Goal: Transaction & Acquisition: Purchase product/service

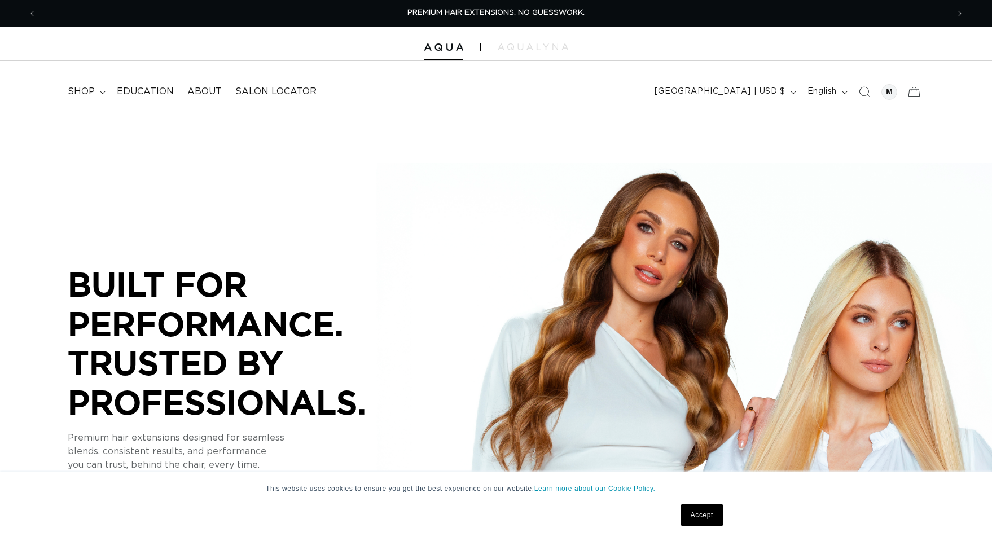
click at [89, 94] on span "shop" at bounding box center [81, 92] width 27 height 12
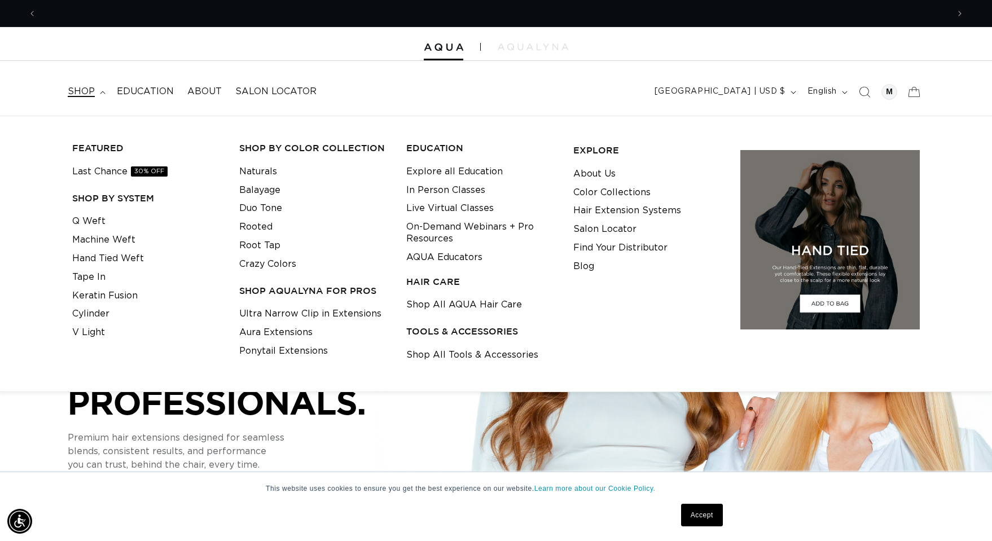
scroll to position [0, 912]
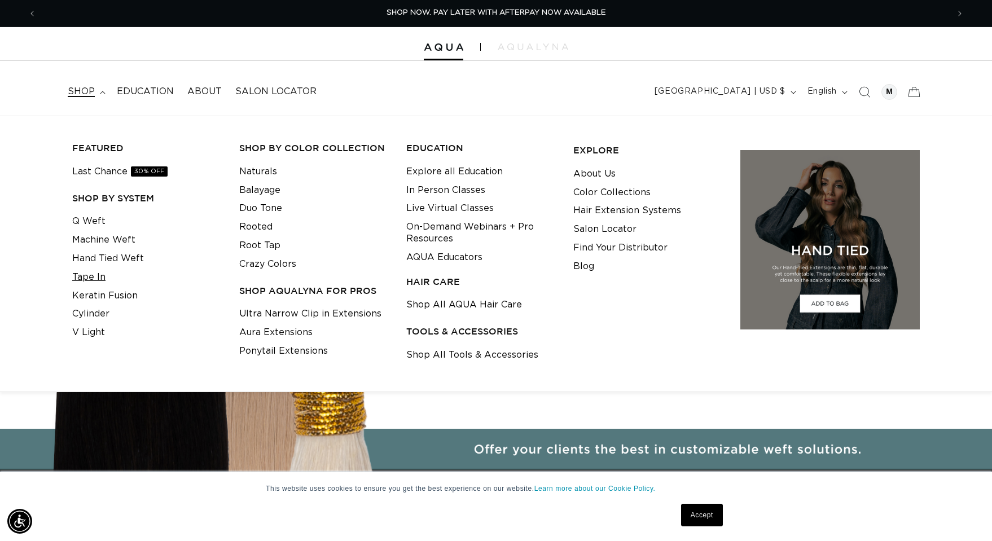
click at [94, 279] on link "Tape In" at bounding box center [88, 277] width 33 height 19
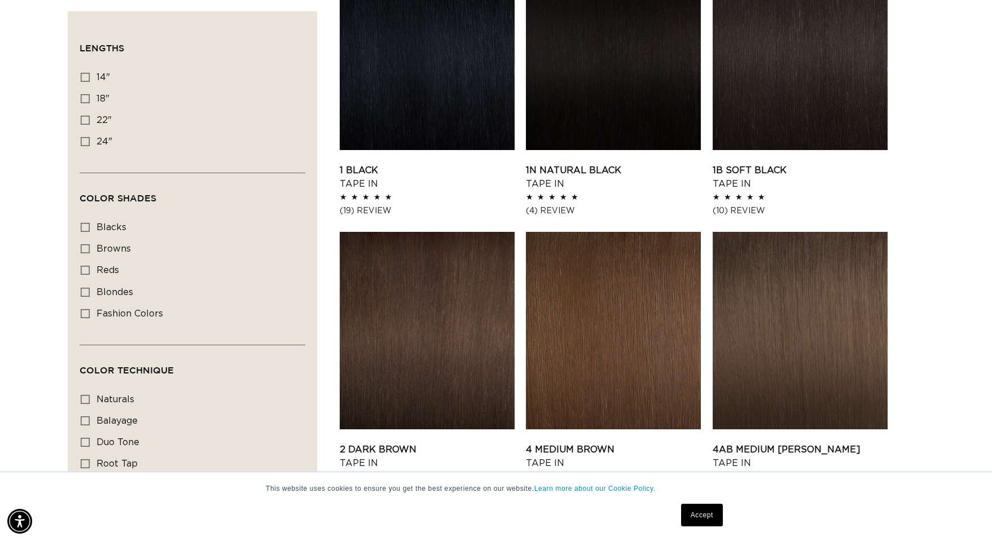
scroll to position [0, 912]
click at [106, 313] on span "fashion colors" at bounding box center [130, 313] width 67 height 9
click at [90, 313] on input "fashion colors fashion colors (8 products)" at bounding box center [85, 313] width 9 height 9
checkbox input "true"
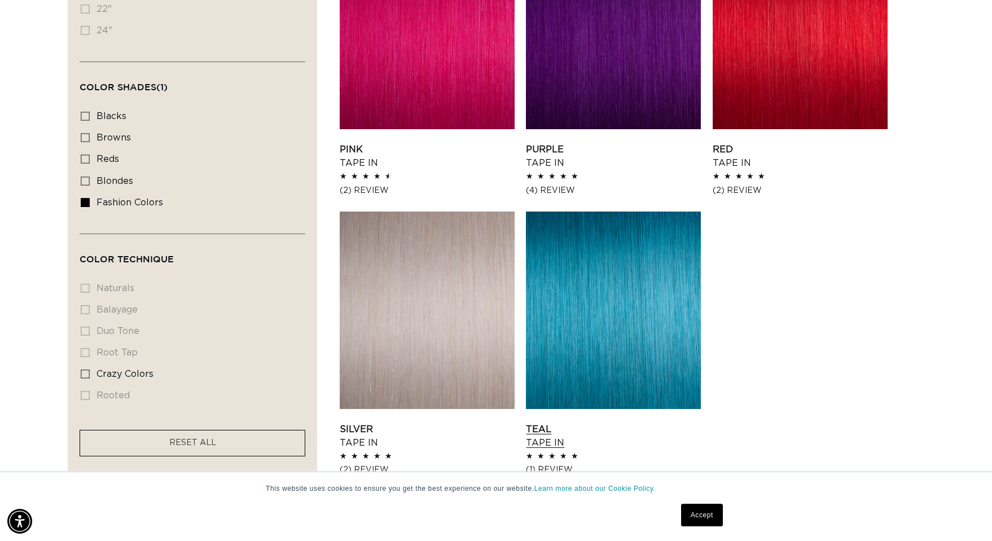
scroll to position [903, 0]
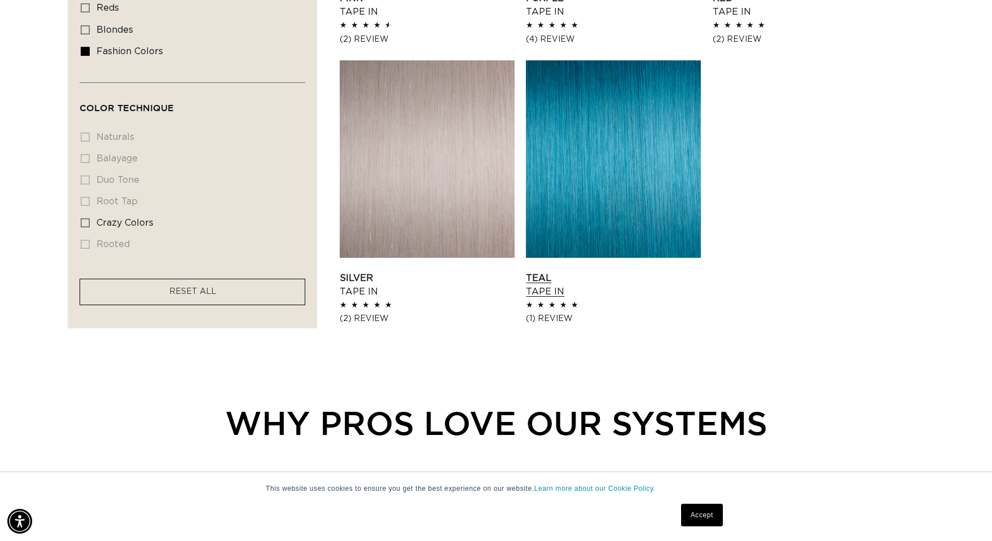
click at [543, 290] on link "Teal Tape In" at bounding box center [613, 284] width 175 height 27
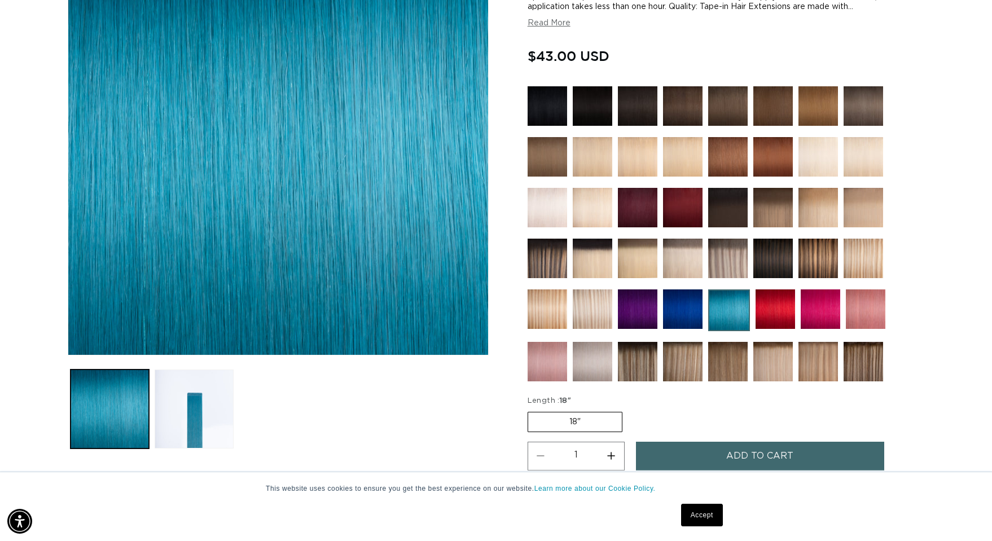
scroll to position [282, 0]
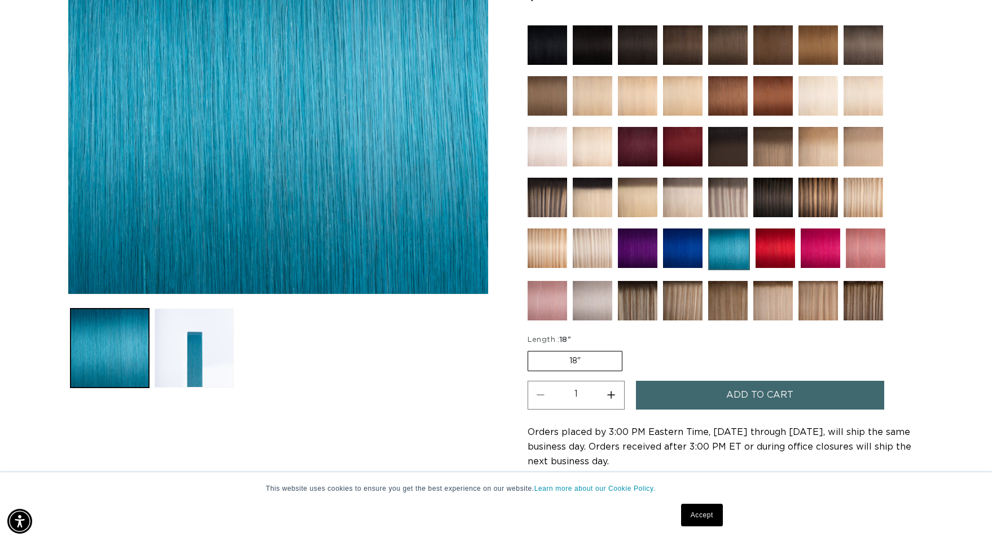
click at [593, 367] on label "18" Variant sold out or unavailable" at bounding box center [575, 361] width 95 height 20
click at [531, 349] on input "18" Variant sold out or unavailable" at bounding box center [531, 349] width 1 height 1
click at [590, 363] on label "18" Variant sold out or unavailable" at bounding box center [575, 361] width 95 height 20
click at [531, 349] on input "18" Variant sold out or unavailable" at bounding box center [531, 349] width 1 height 1
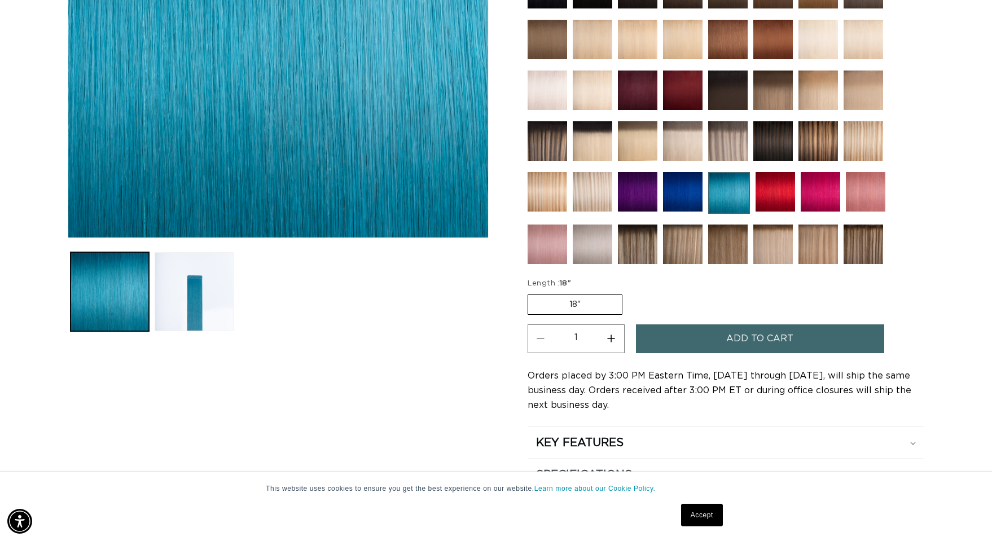
click at [593, 306] on label "18" Variant sold out or unavailable" at bounding box center [575, 305] width 95 height 20
click at [531, 293] on input "18" Variant sold out or unavailable" at bounding box center [531, 292] width 1 height 1
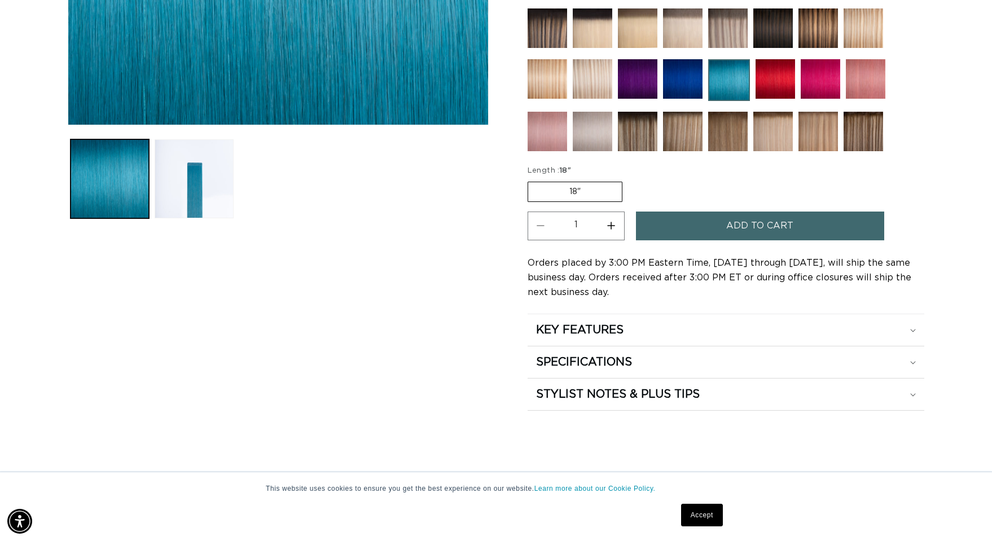
scroll to position [0, 0]
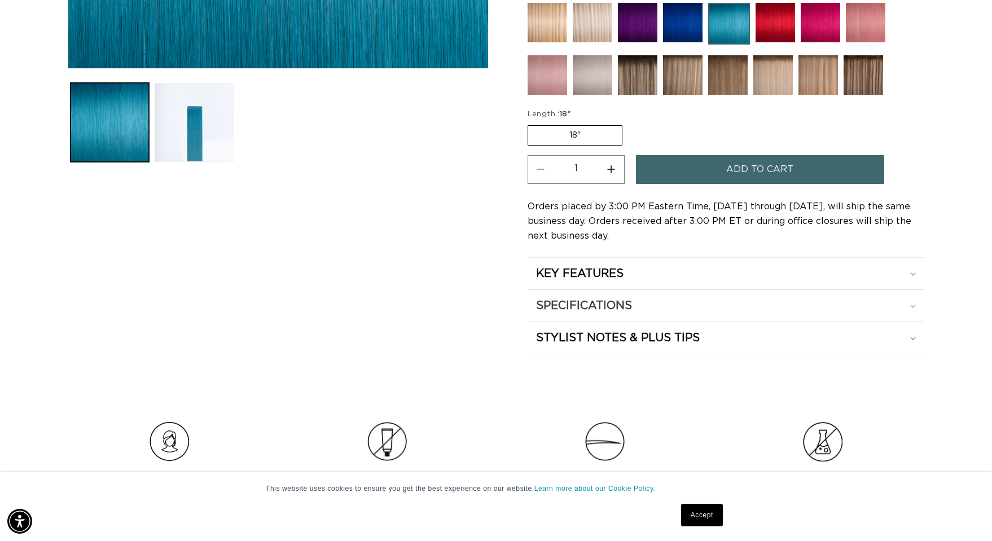
click at [912, 305] on icon at bounding box center [913, 306] width 6 height 3
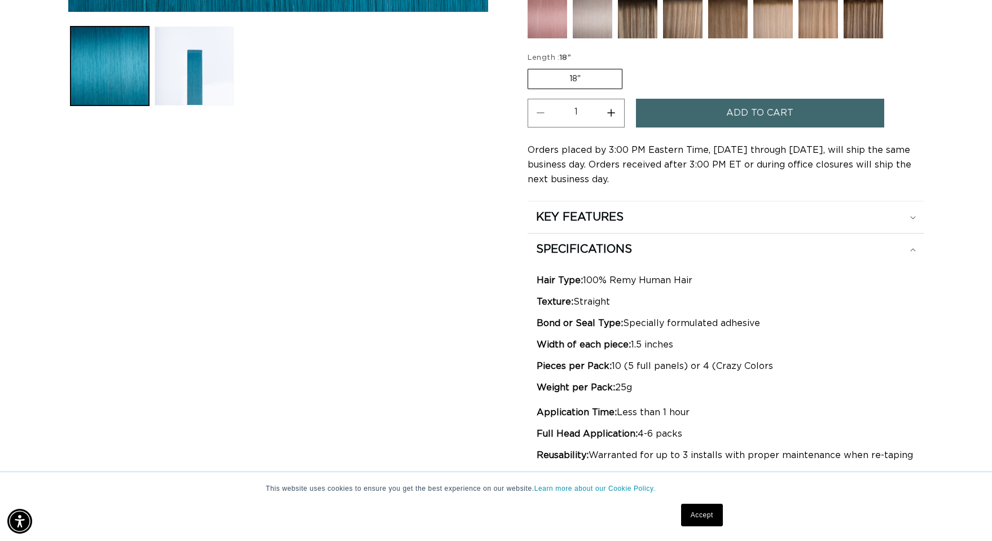
click at [612, 115] on button "Increase quantity for Teal - Tape In" at bounding box center [611, 113] width 25 height 29
type input "2"
click at [738, 112] on span "Add to cart" at bounding box center [759, 113] width 67 height 29
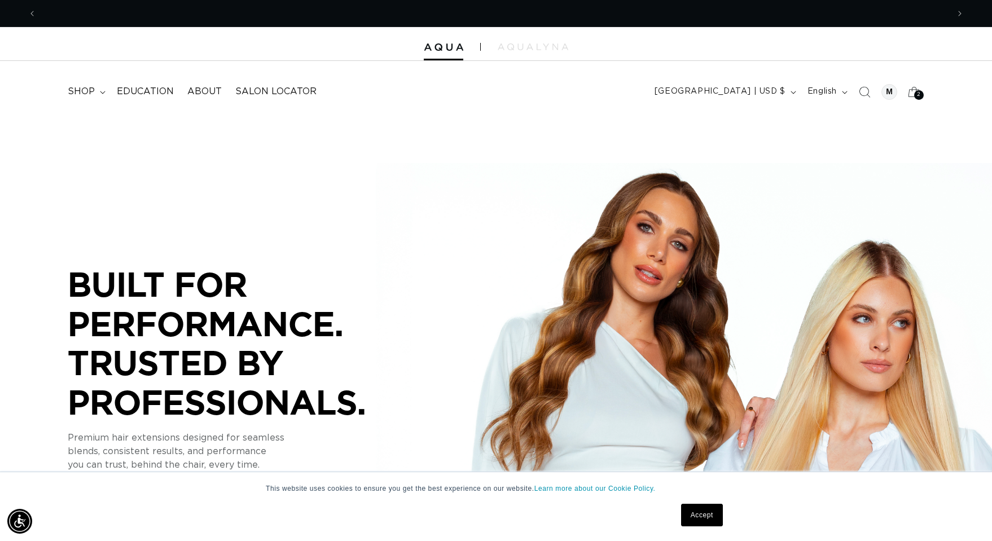
scroll to position [0, 912]
click at [81, 94] on span "shop" at bounding box center [81, 92] width 27 height 12
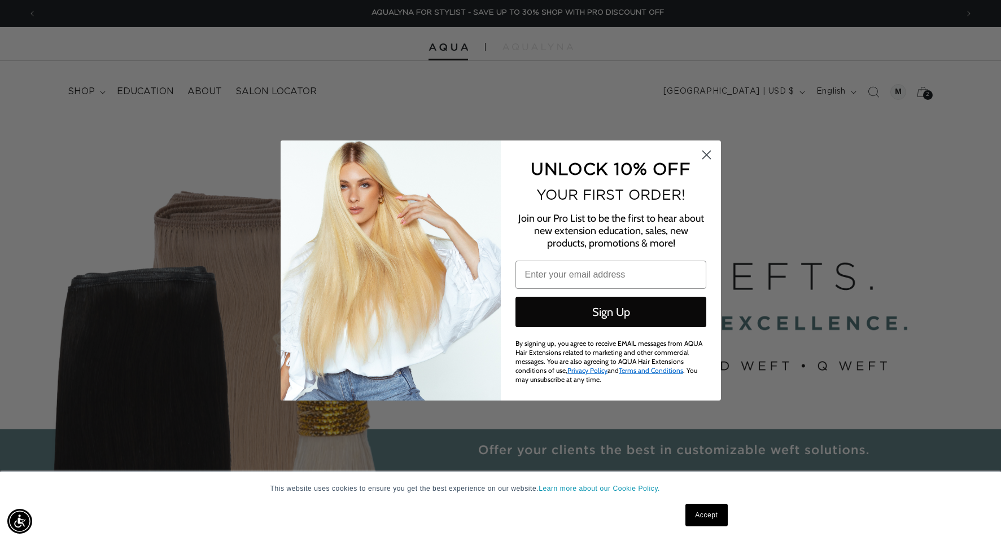
scroll to position [0, 1841]
click at [703, 152] on icon "Close dialog" at bounding box center [706, 155] width 8 height 8
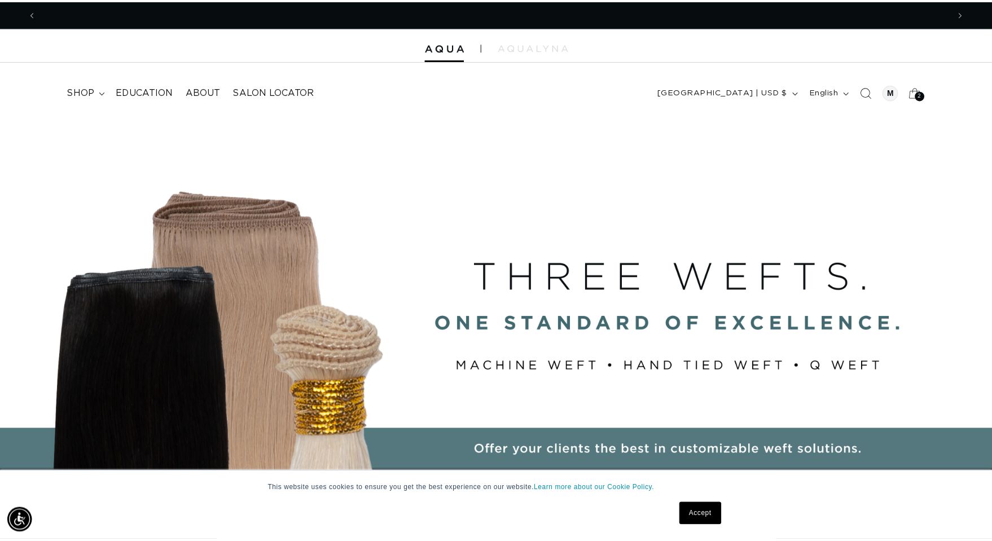
scroll to position [0, 0]
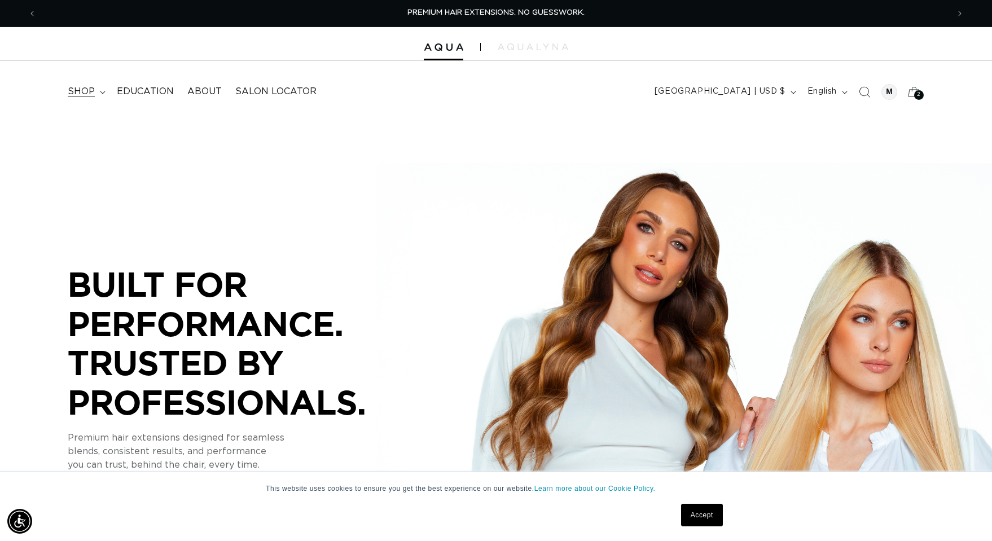
click at [85, 94] on span "shop" at bounding box center [81, 92] width 27 height 12
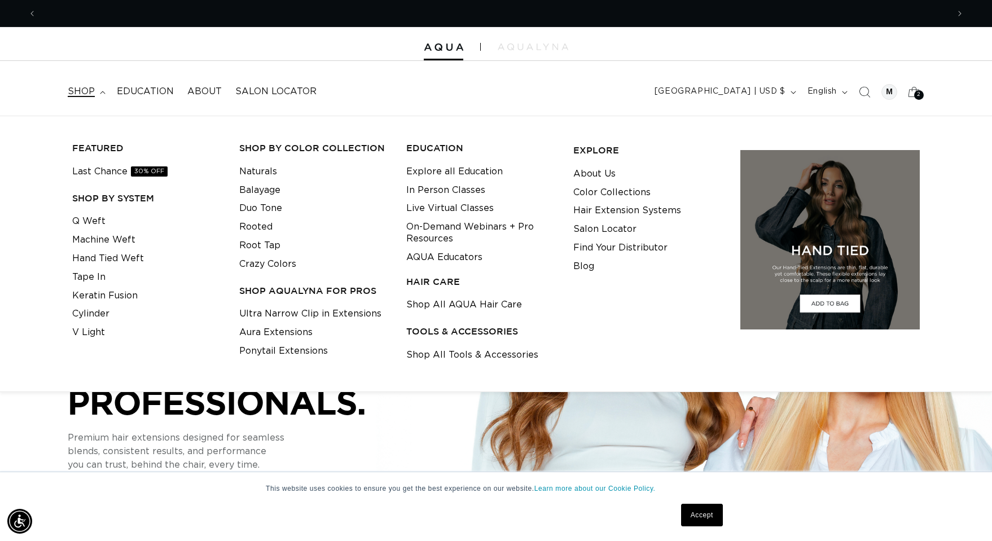
scroll to position [0, 912]
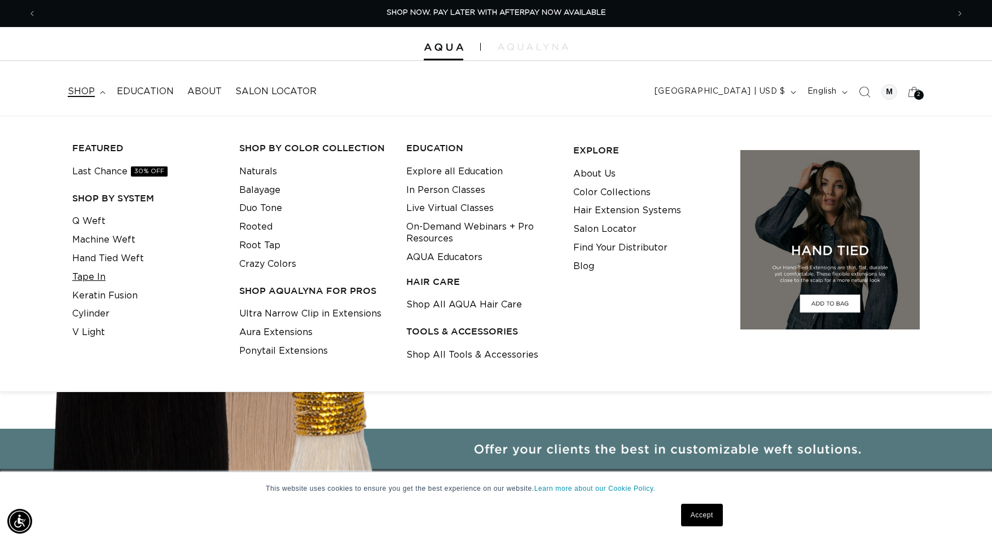
click at [85, 281] on link "Tape In" at bounding box center [88, 277] width 33 height 19
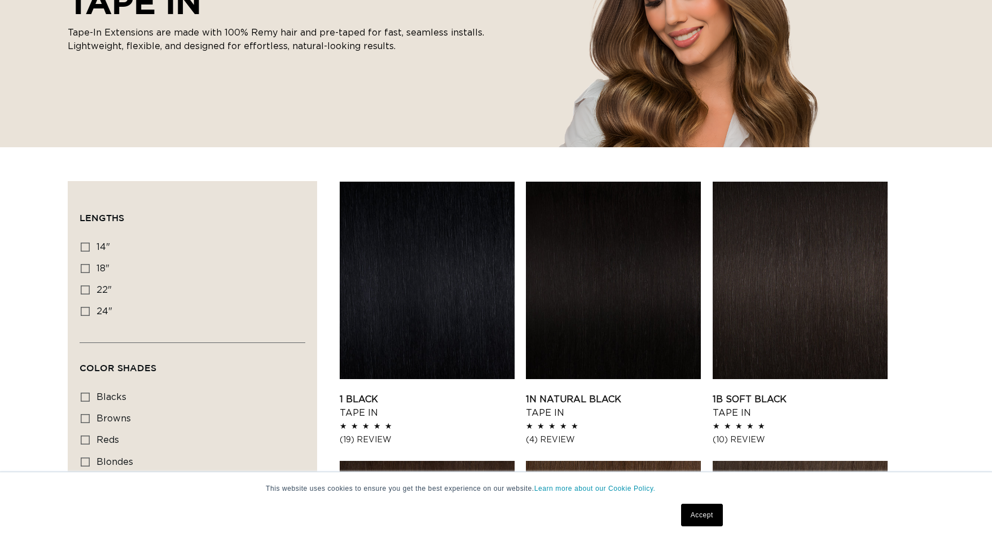
scroll to position [282, 0]
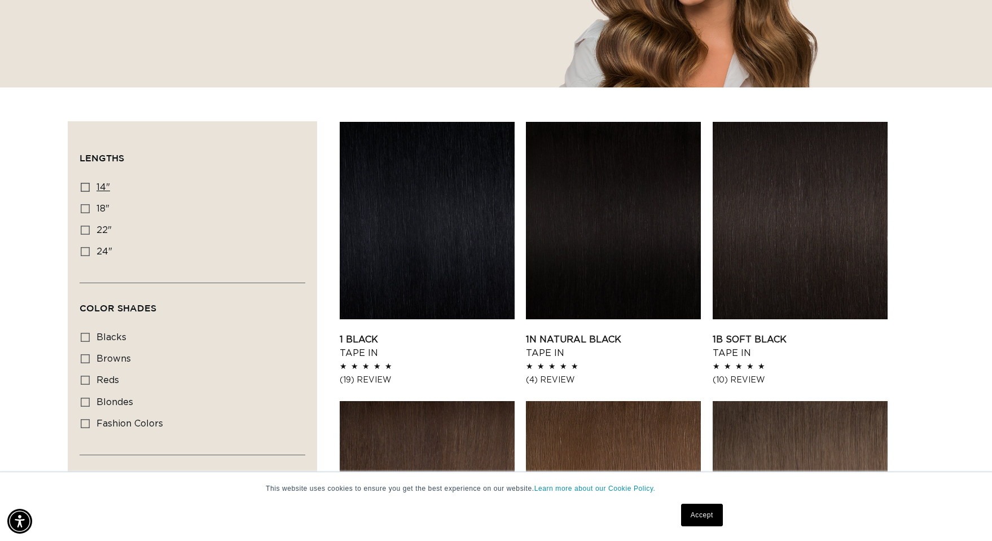
click at [86, 190] on icon at bounding box center [85, 187] width 9 height 9
click at [86, 190] on input "14" 14" (35 products)" at bounding box center [85, 187] width 9 height 9
checkbox input "true"
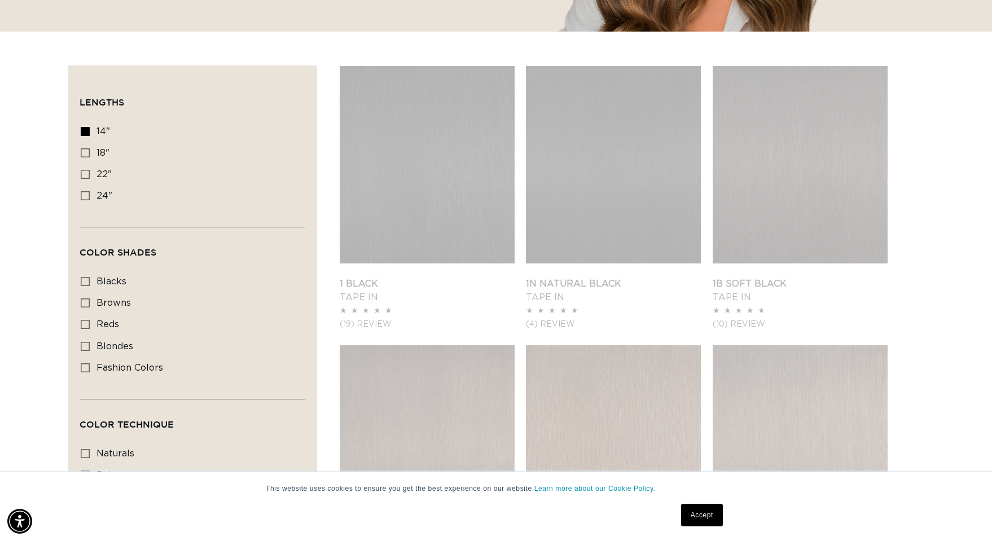
scroll to position [339, 0]
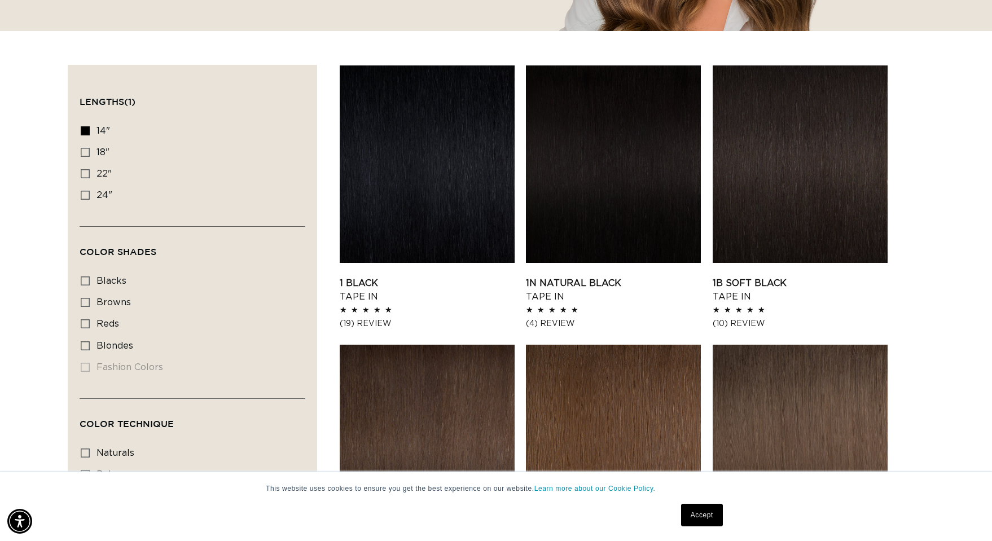
click at [124, 367] on li "fashion colors fashion colors (0 products)" at bounding box center [189, 367] width 217 height 21
click at [89, 151] on icon at bounding box center [85, 152] width 9 height 9
click at [89, 151] on input "18" 18" (49 products)" at bounding box center [85, 152] width 9 height 9
checkbox input "true"
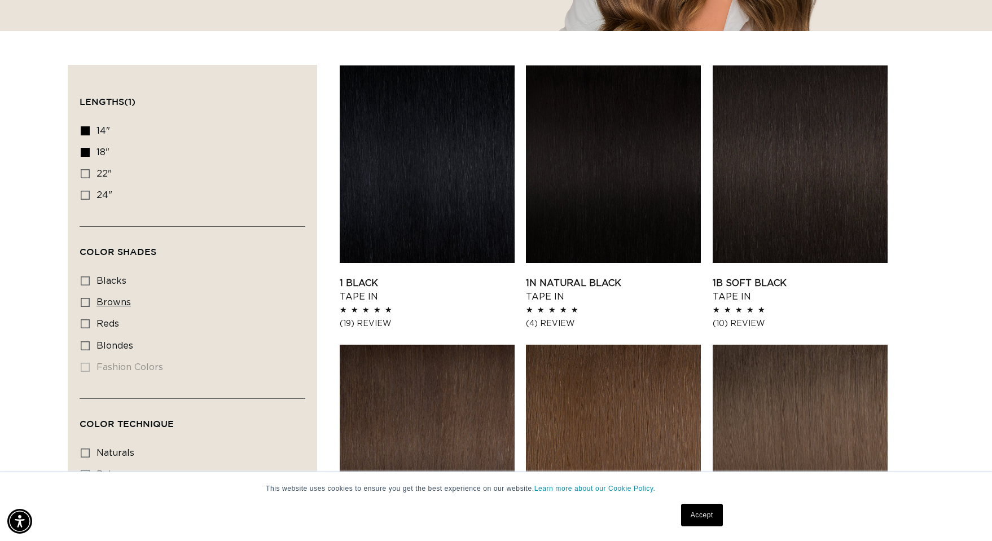
scroll to position [0, 0]
click at [86, 130] on icon at bounding box center [85, 130] width 9 height 9
click at [86, 130] on input "14" 14" (35 products)" at bounding box center [85, 130] width 9 height 9
checkbox input "false"
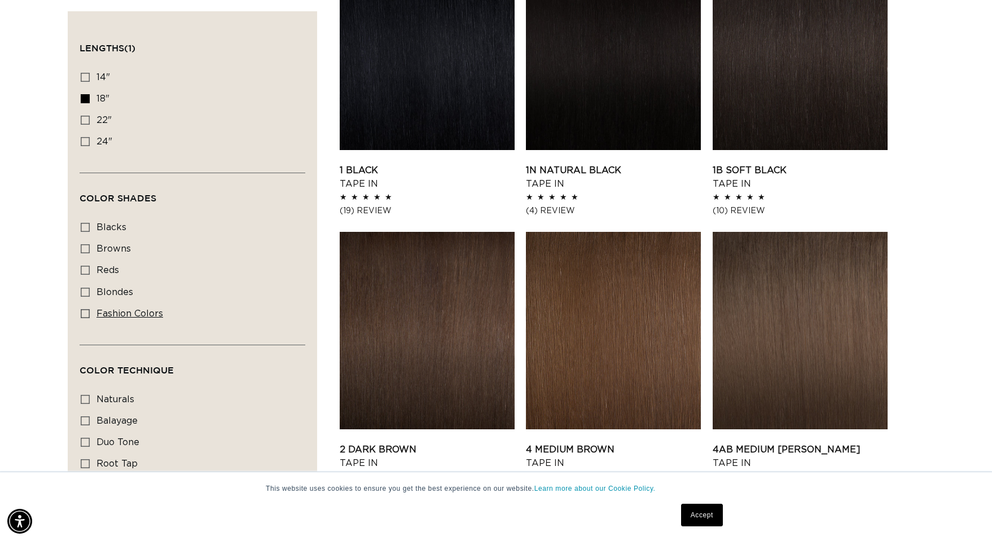
scroll to position [0, 1824]
click at [116, 317] on span "fashion colors" at bounding box center [130, 313] width 67 height 9
click at [90, 317] on input "fashion colors fashion colors (8 products)" at bounding box center [85, 313] width 9 height 9
checkbox input "true"
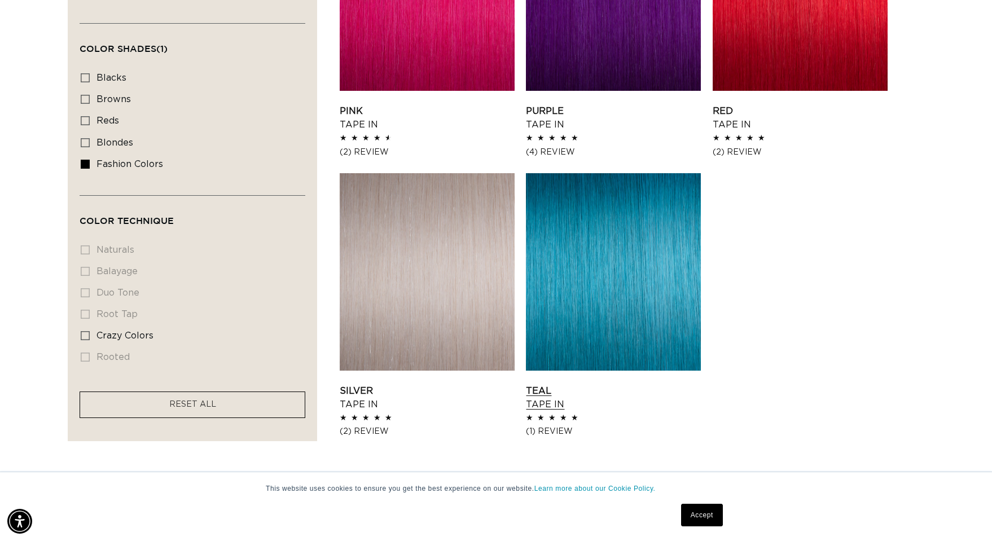
click at [534, 401] on link "Teal Tape In" at bounding box center [613, 397] width 175 height 27
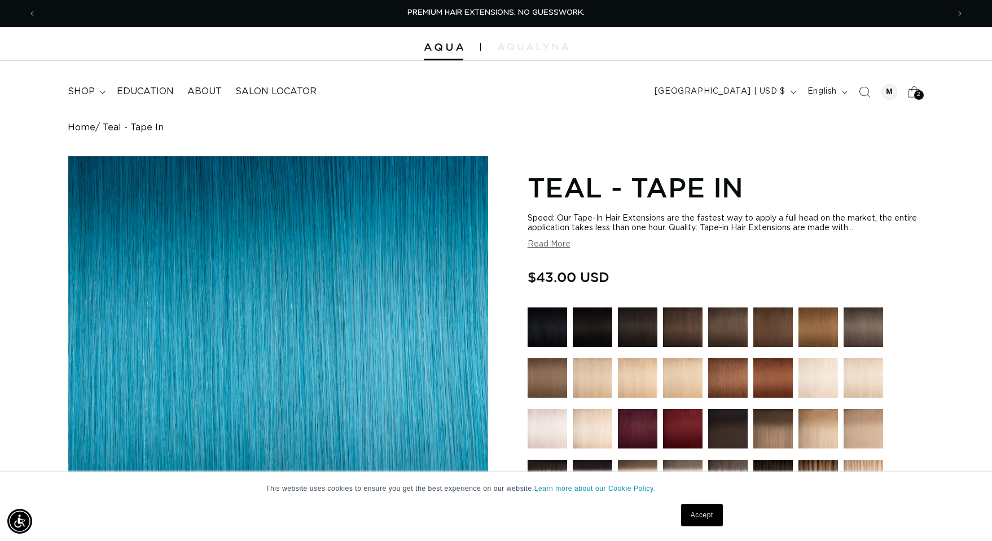
click at [917, 95] on span "2" at bounding box center [919, 95] width 4 height 10
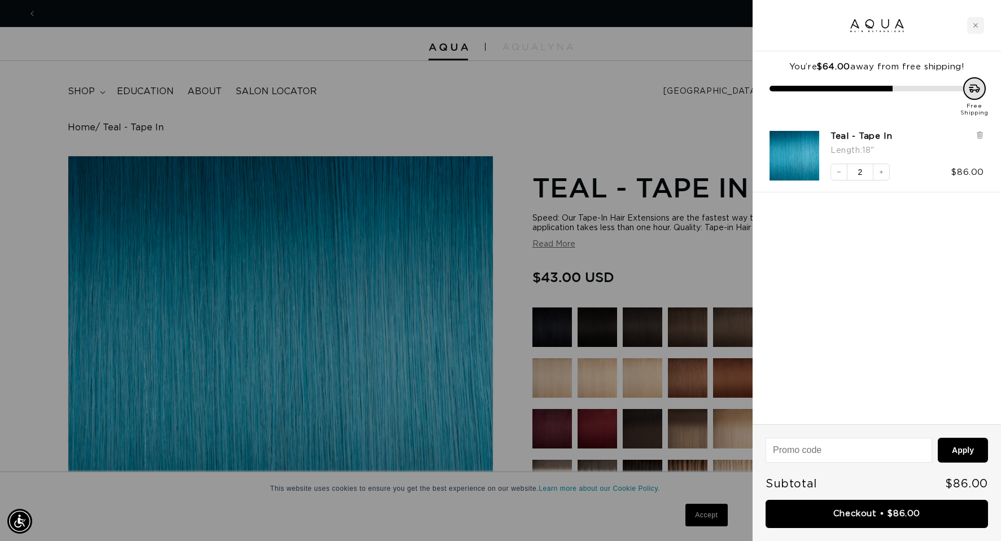
scroll to position [0, 1841]
